Goal: Find specific page/section: Find specific page/section

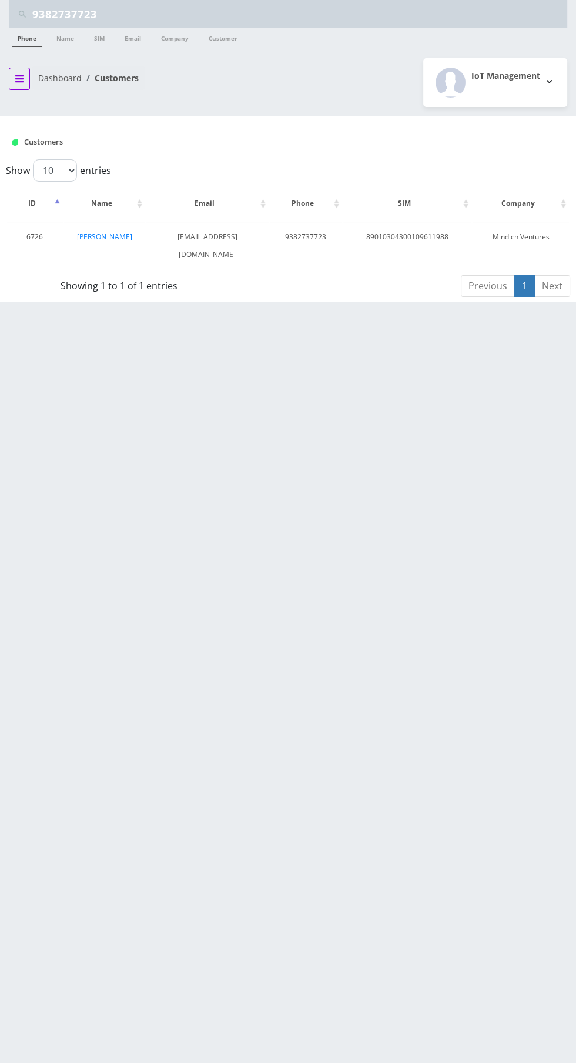
click at [19, 78] on icon "breadcrumb" at bounding box center [19, 78] width 8 height 7
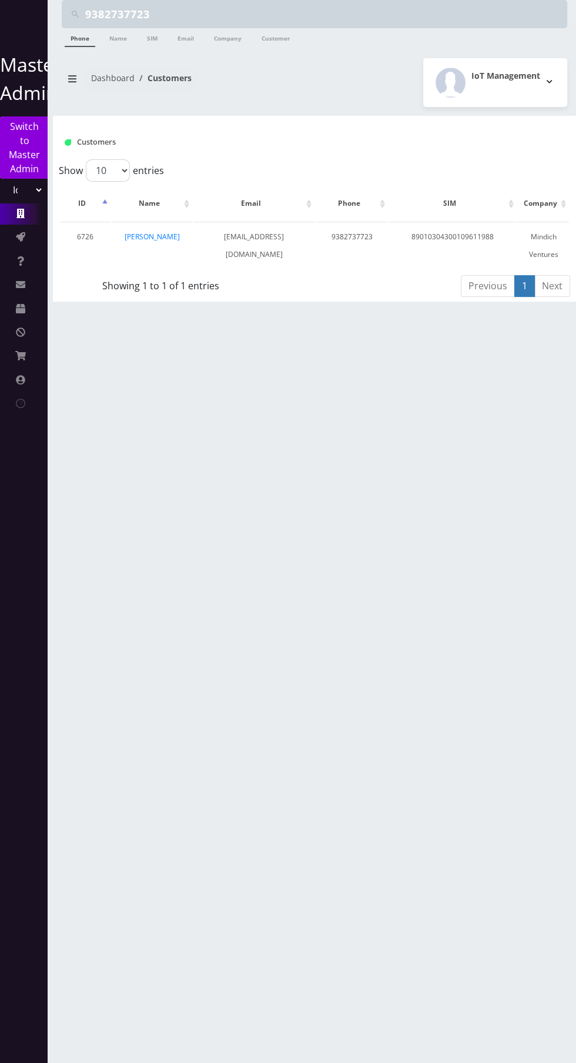
click at [26, 217] on link "Companies" at bounding box center [23, 213] width 47 height 21
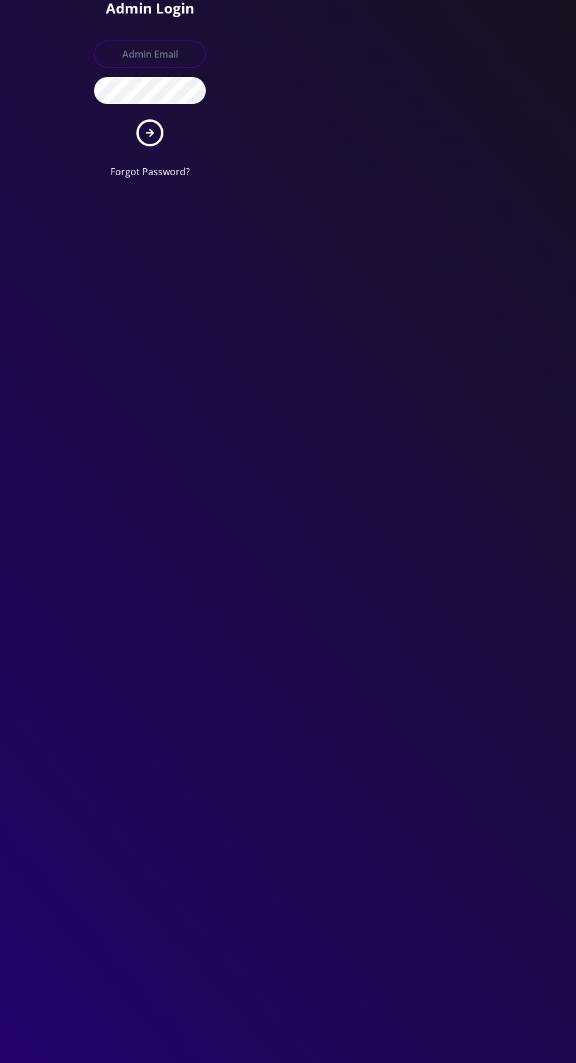
click at [159, 54] on input "text" at bounding box center [150, 54] width 112 height 27
type input "[EMAIL_ADDRESS][DOMAIN_NAME]"
click at [136, 119] on button "submit" at bounding box center [149, 132] width 27 height 27
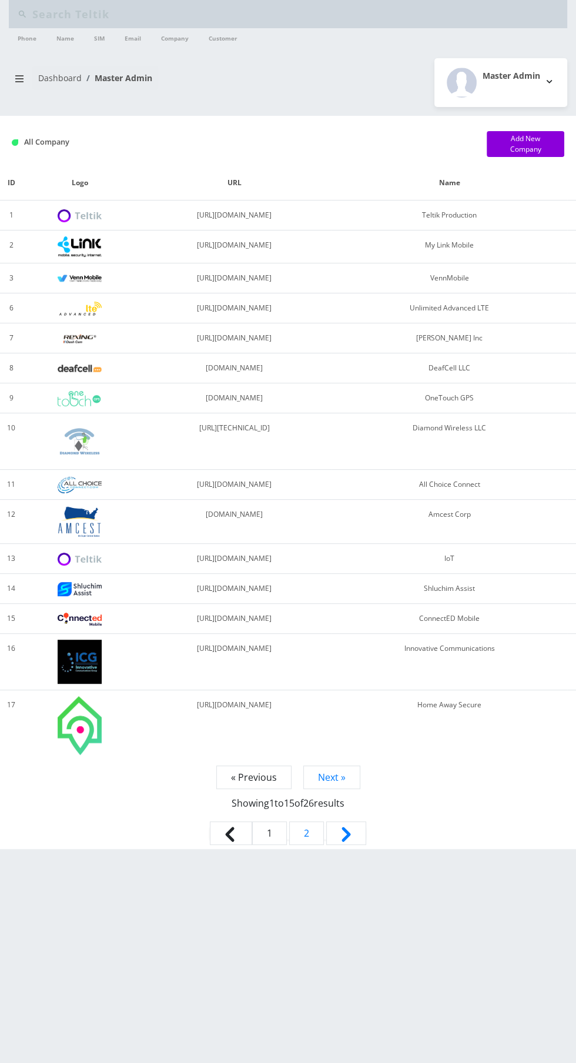
type input "9382737723"
click at [22, 85] on button "breadcrumb" at bounding box center [19, 79] width 21 height 22
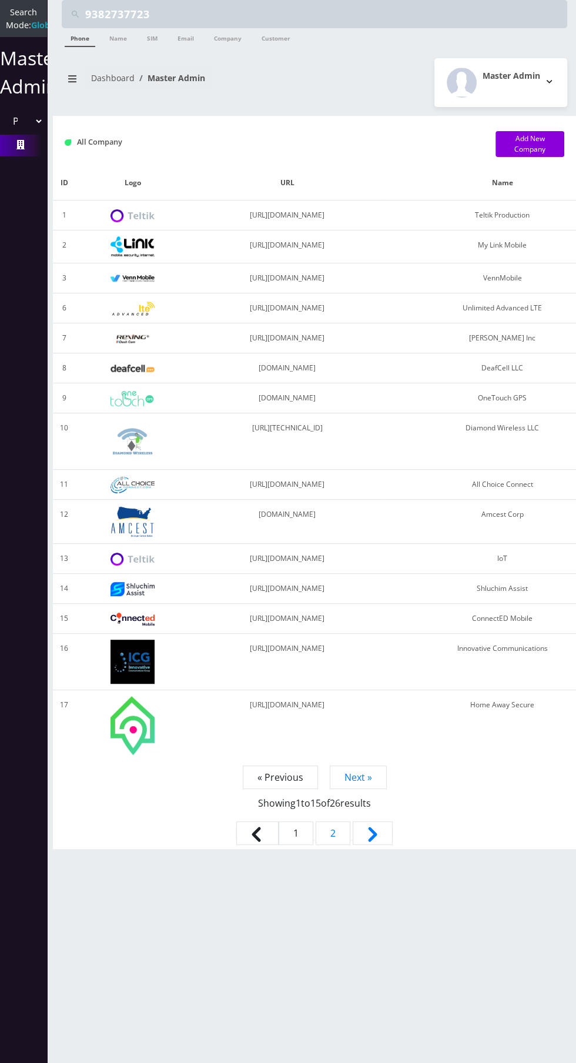
click at [31, 126] on select "Please select a Company Teltik Production My Link Mobile VennMobile Unlimited A…" at bounding box center [24, 121] width 40 height 22
select select "13"
click at [4, 122] on select "Please select a Company Teltik Production My Link Mobile VennMobile Unlimited A…" at bounding box center [24, 121] width 40 height 22
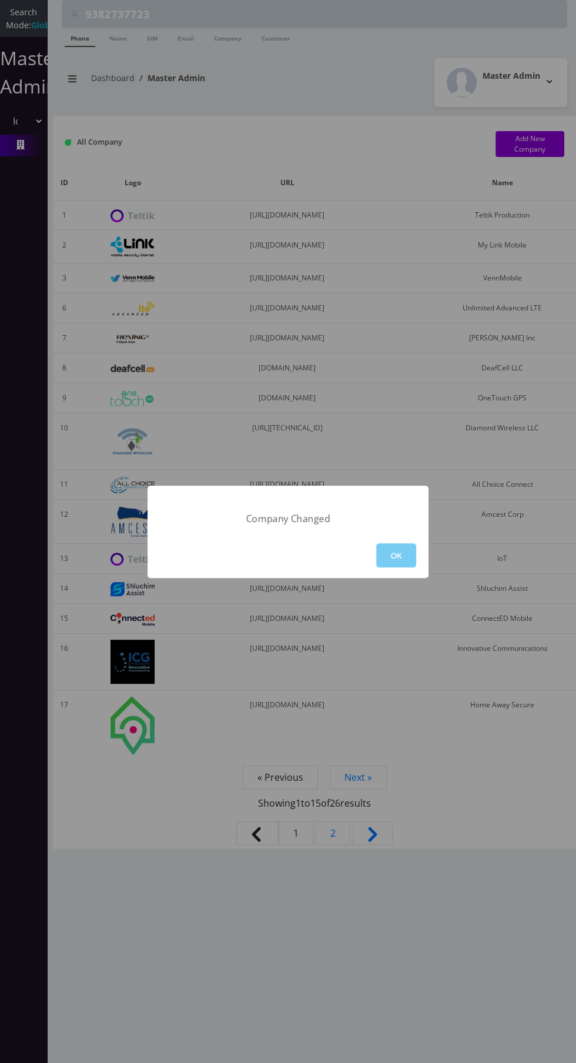
click at [404, 546] on button "OK" at bounding box center [396, 555] width 40 height 24
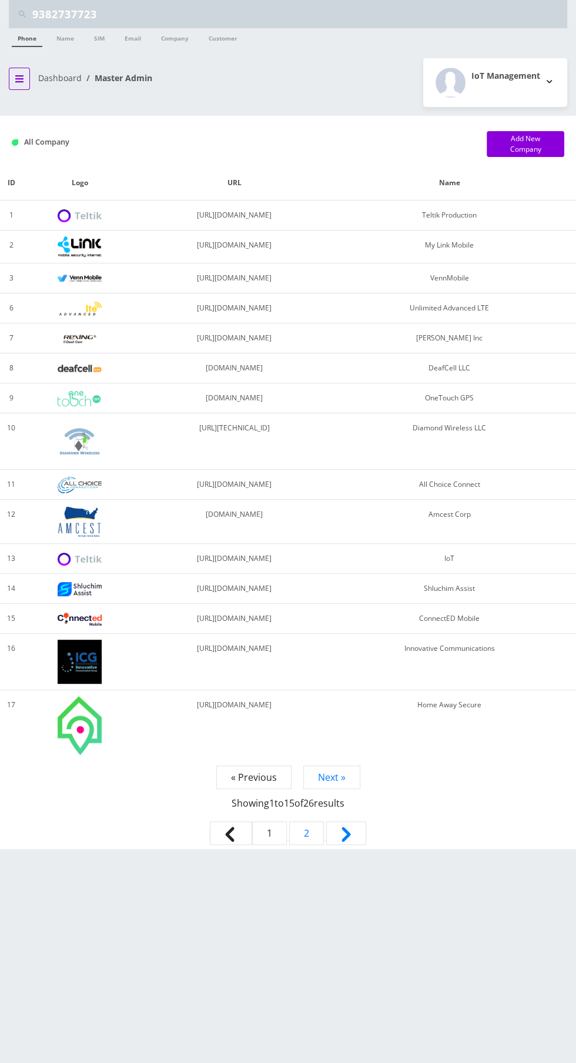
click at [19, 78] on icon "breadcrumb" at bounding box center [19, 78] width 8 height 7
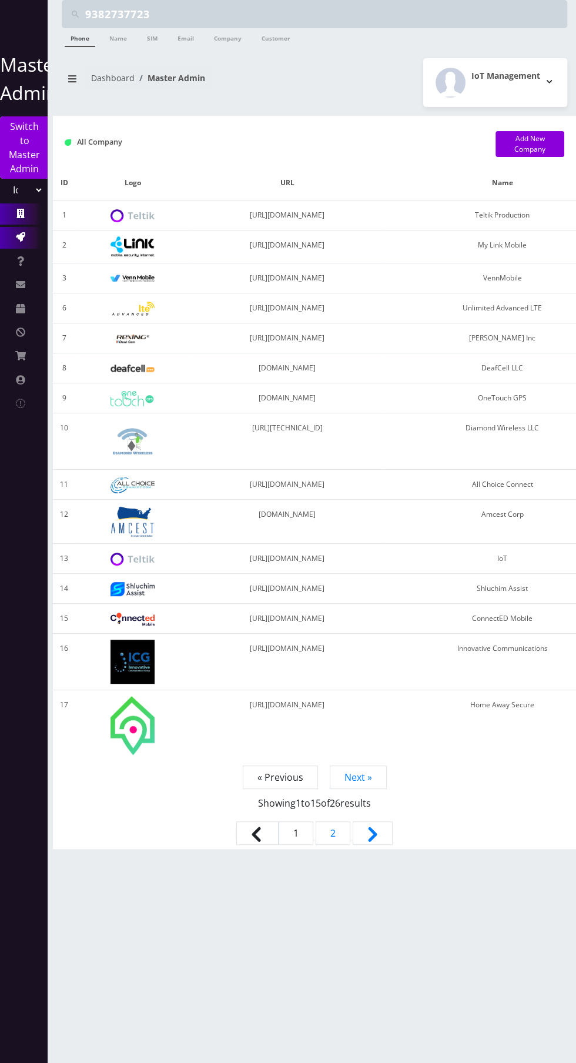
click at [19, 237] on icon at bounding box center [20, 236] width 9 height 9
